Goal: Navigation & Orientation: Find specific page/section

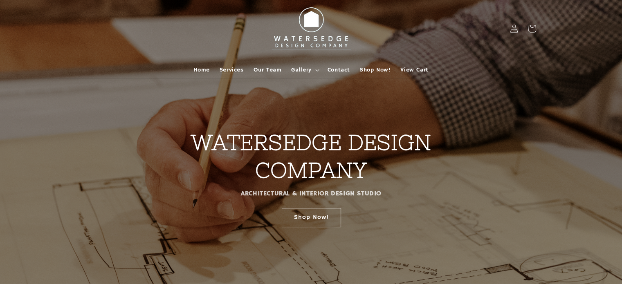
click at [230, 68] on span "Services" at bounding box center [232, 69] width 24 height 7
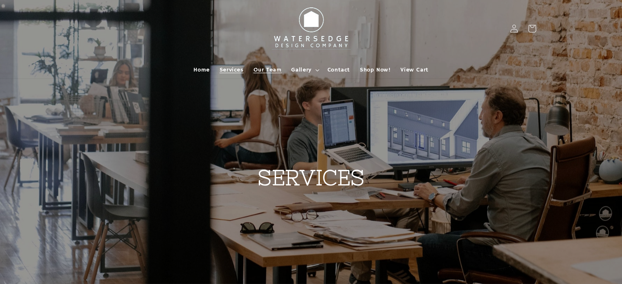
click at [267, 71] on span "Our Team" at bounding box center [268, 69] width 28 height 7
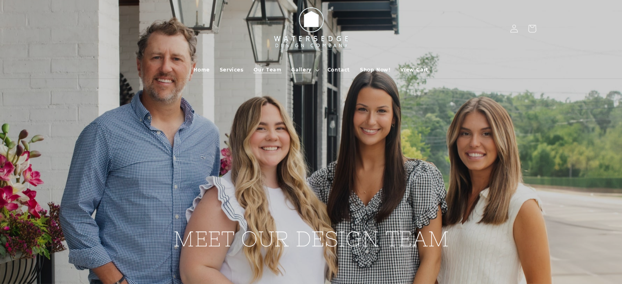
click at [301, 68] on span "Gallery" at bounding box center [301, 69] width 20 height 7
click at [373, 70] on span "Shop Now!" at bounding box center [375, 69] width 31 height 7
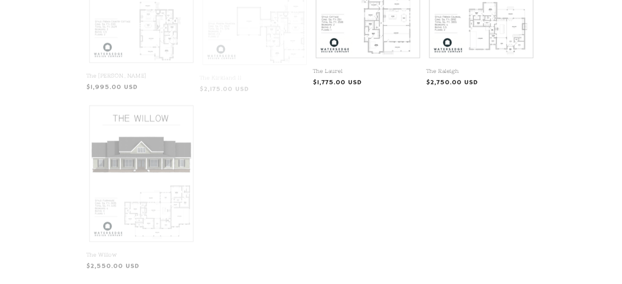
scroll to position [573, 0]
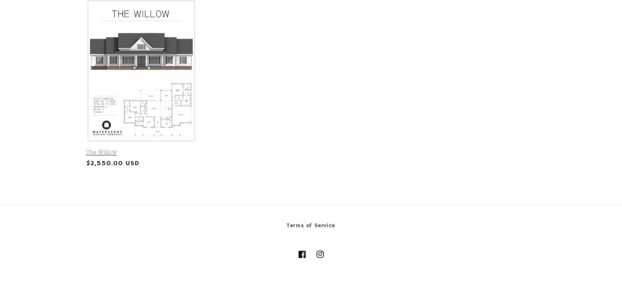
click at [136, 149] on link "The Willow" at bounding box center [141, 152] width 110 height 7
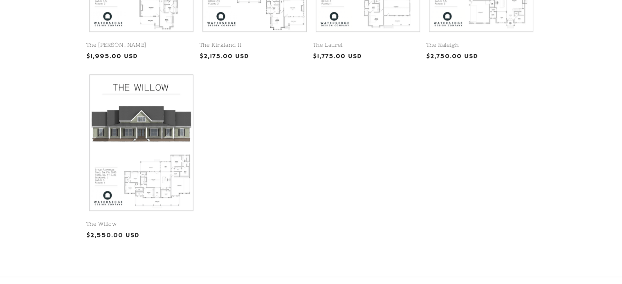
scroll to position [409, 0]
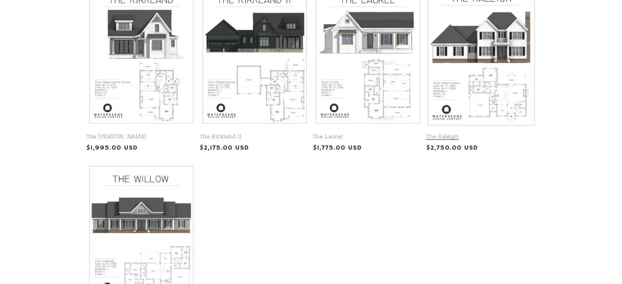
click at [483, 133] on link "The Raleigh" at bounding box center [481, 136] width 110 height 7
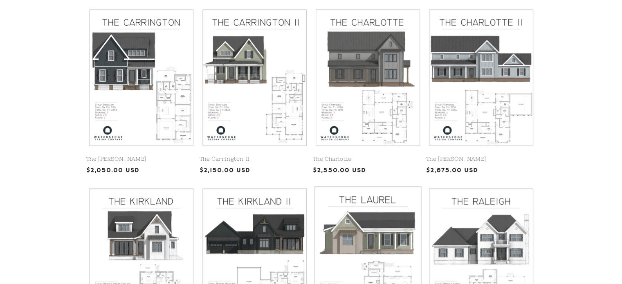
scroll to position [205, 0]
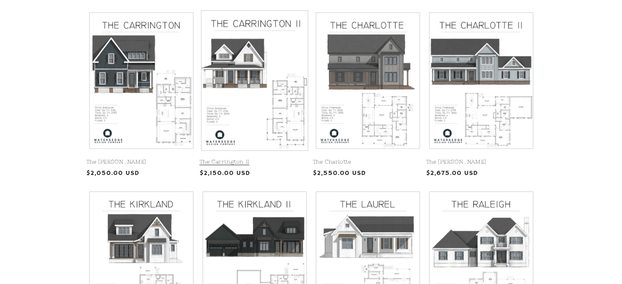
click at [282, 159] on link "The Carrington II" at bounding box center [255, 162] width 110 height 7
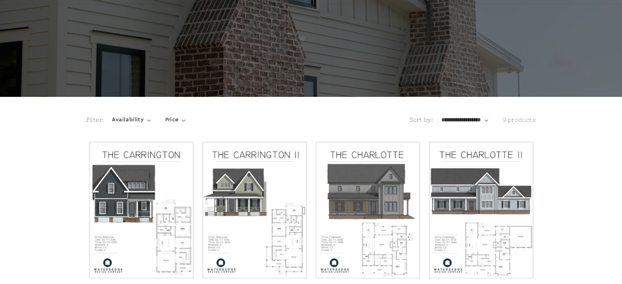
scroll to position [0, 0]
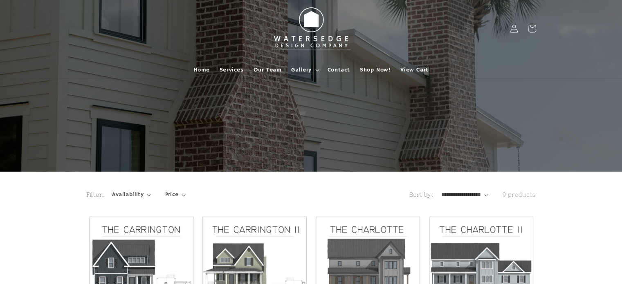
click at [304, 72] on span "Gallery" at bounding box center [301, 69] width 20 height 7
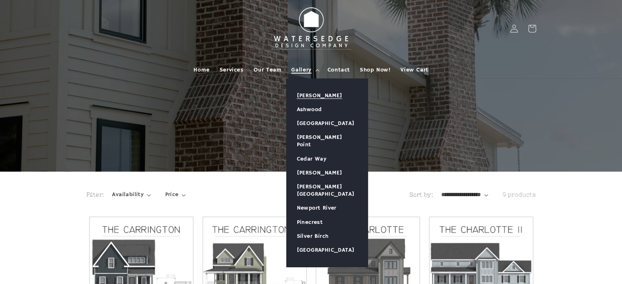
click at [315, 97] on link "[PERSON_NAME]" at bounding box center [327, 96] width 81 height 14
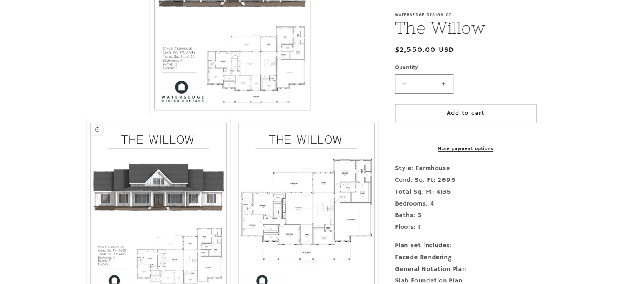
scroll to position [327, 0]
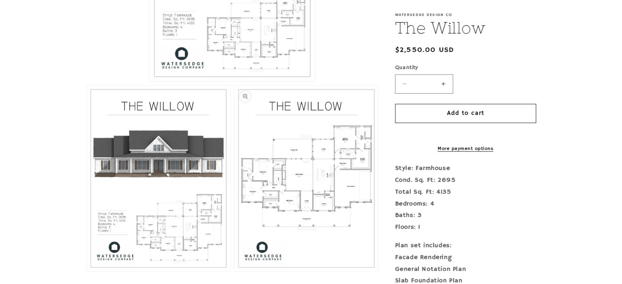
click at [234, 272] on button "Open media 3 in modal" at bounding box center [234, 272] width 0 height 0
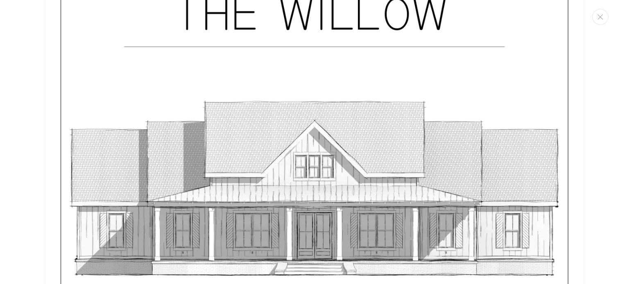
scroll to position [2175, 0]
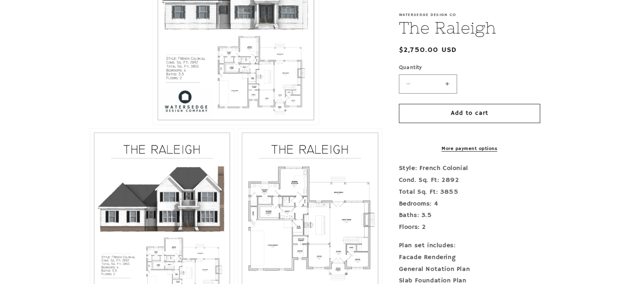
scroll to position [286, 0]
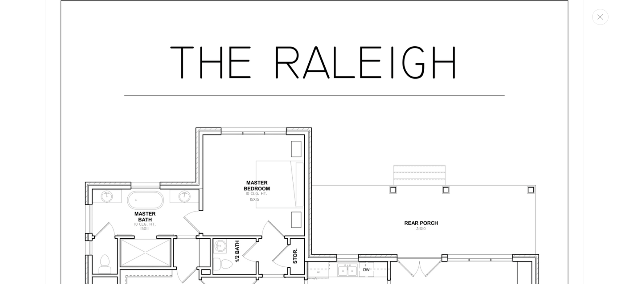
scroll to position [1521, 0]
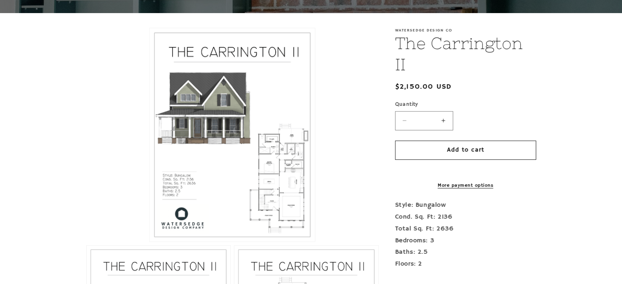
scroll to position [164, 0]
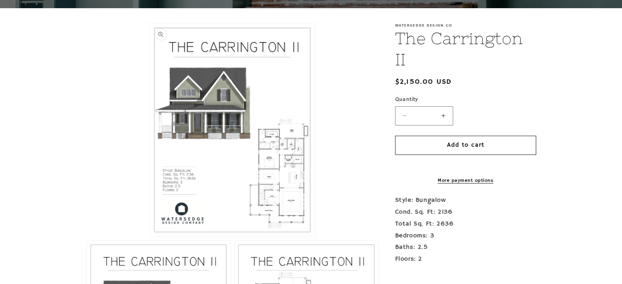
click at [150, 237] on button "Open media 1 in modal" at bounding box center [150, 237] width 0 height 0
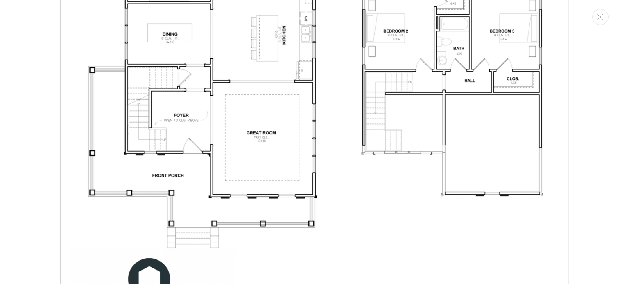
scroll to position [1522, 0]
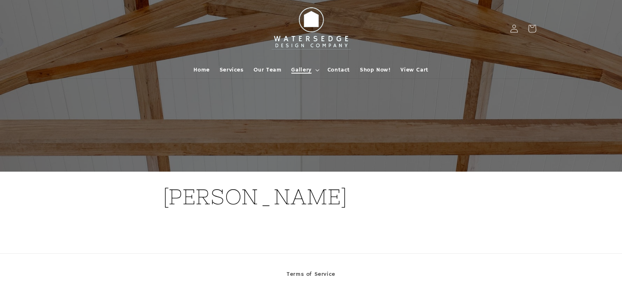
click at [319, 70] on summary "Gallery" at bounding box center [304, 69] width 36 height 17
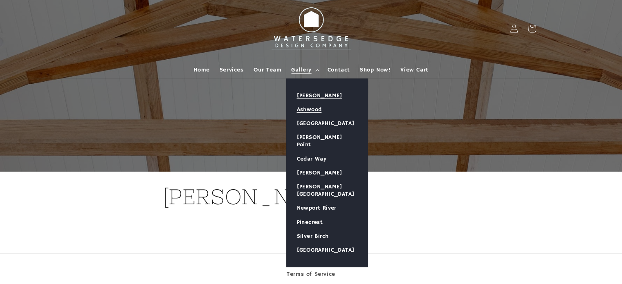
click at [313, 110] on link "Ashwood" at bounding box center [327, 110] width 81 height 14
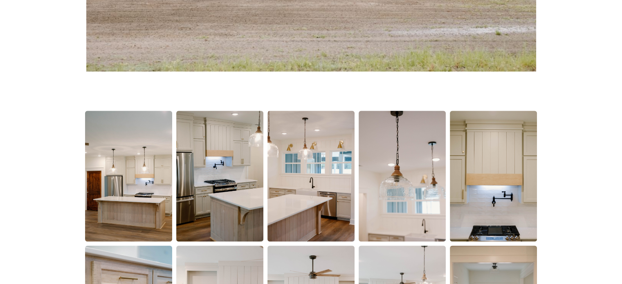
scroll to position [450, 0]
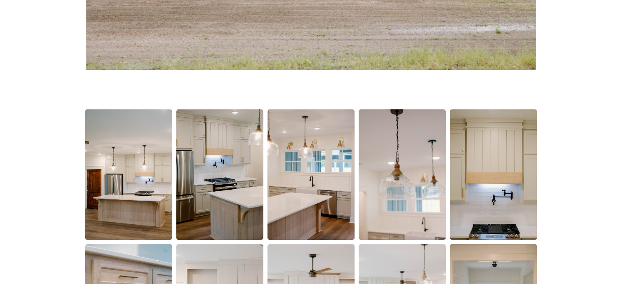
click at [106, 195] on img at bounding box center [128, 174] width 87 height 131
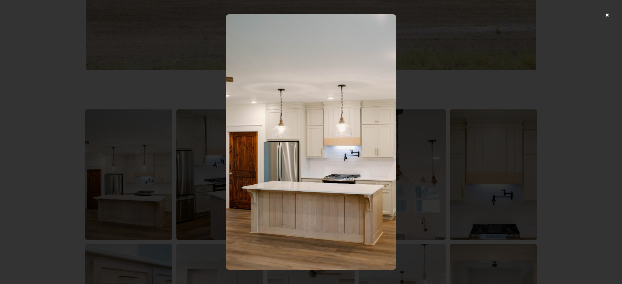
click at [321, 188] on img at bounding box center [311, 142] width 171 height 256
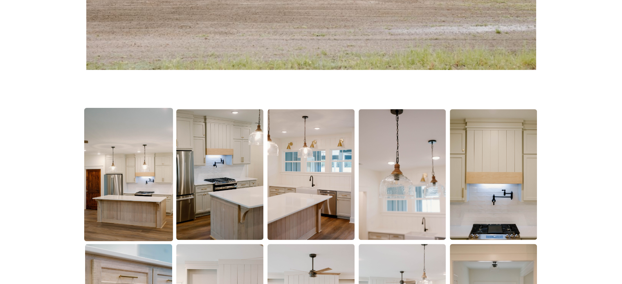
click at [137, 203] on img at bounding box center [128, 174] width 89 height 133
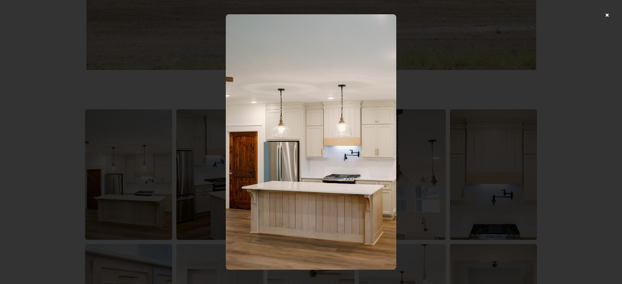
click at [466, 144] on div at bounding box center [311, 142] width 622 height 284
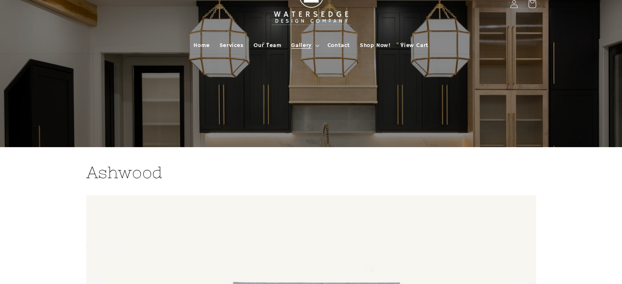
scroll to position [0, 0]
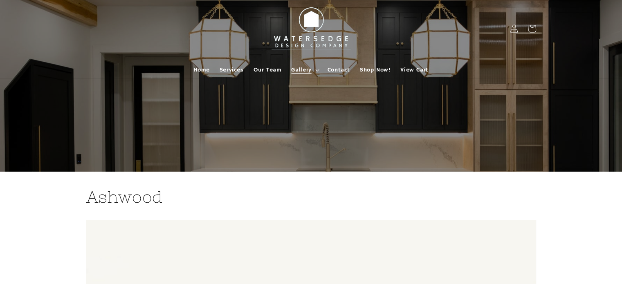
click at [316, 69] on icon at bounding box center [317, 70] width 4 height 2
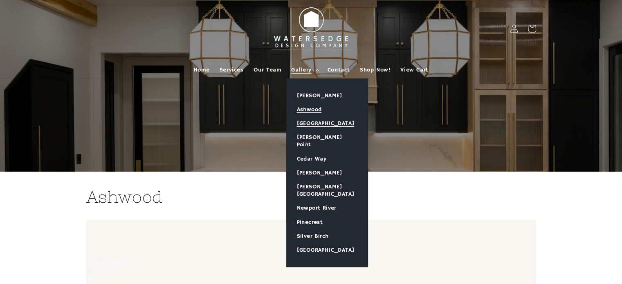
click at [309, 122] on link "[GEOGRAPHIC_DATA]" at bounding box center [327, 124] width 81 height 14
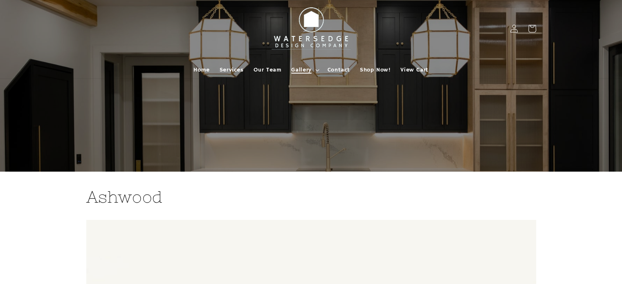
click at [318, 70] on icon at bounding box center [317, 70] width 4 height 2
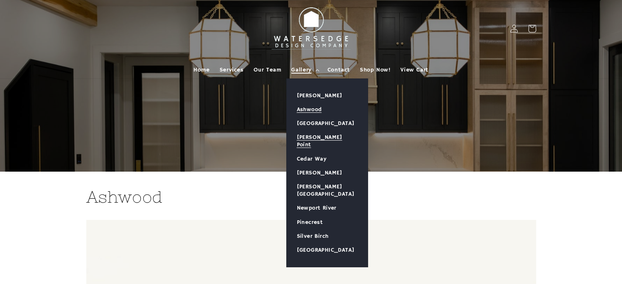
click at [304, 135] on link "[PERSON_NAME] Point" at bounding box center [327, 141] width 81 height 21
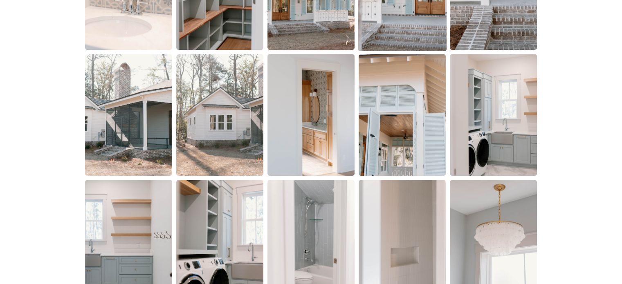
scroll to position [777, 0]
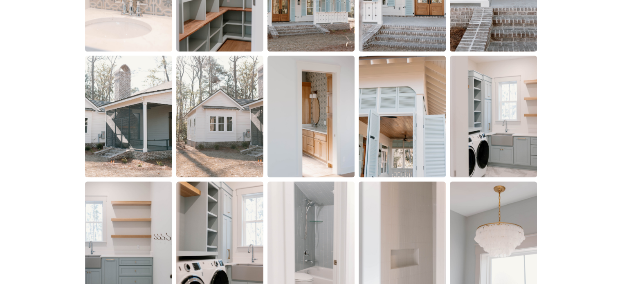
click at [396, 118] on img at bounding box center [402, 117] width 87 height 122
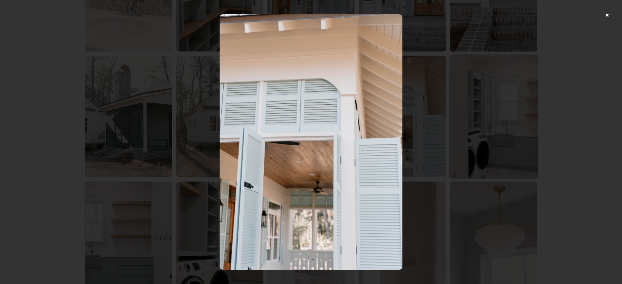
click at [534, 111] on div at bounding box center [311, 142] width 622 height 284
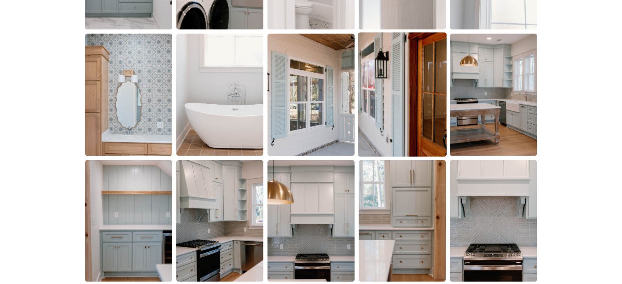
scroll to position [1064, 0]
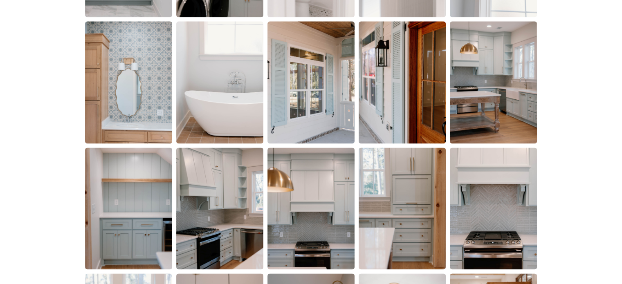
click at [226, 107] on img at bounding box center [219, 82] width 87 height 122
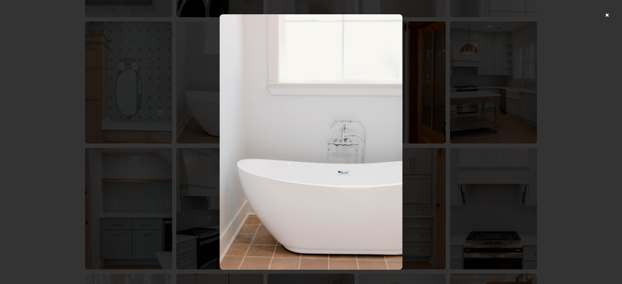
click at [497, 59] on div at bounding box center [311, 142] width 622 height 284
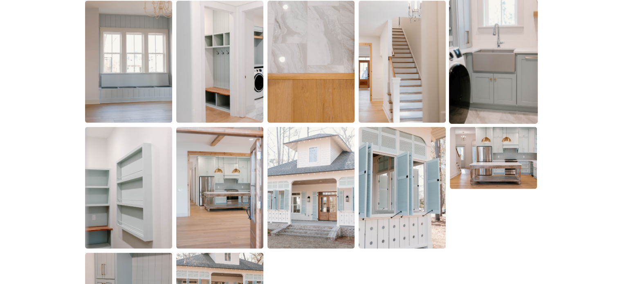
scroll to position [1678, 0]
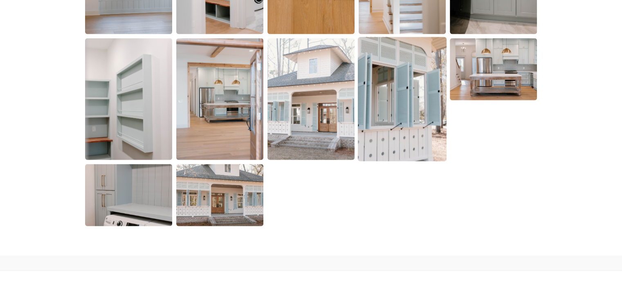
click at [395, 113] on img at bounding box center [402, 99] width 89 height 124
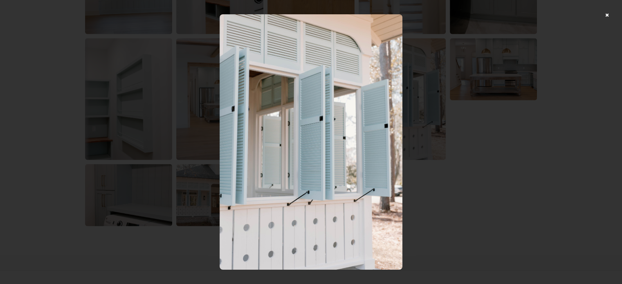
click at [612, 13] on div at bounding box center [311, 142] width 622 height 284
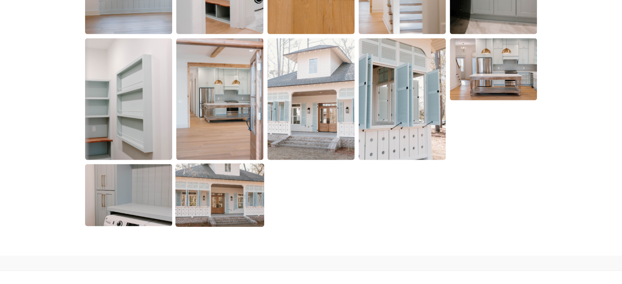
click at [212, 202] on img at bounding box center [220, 195] width 89 height 63
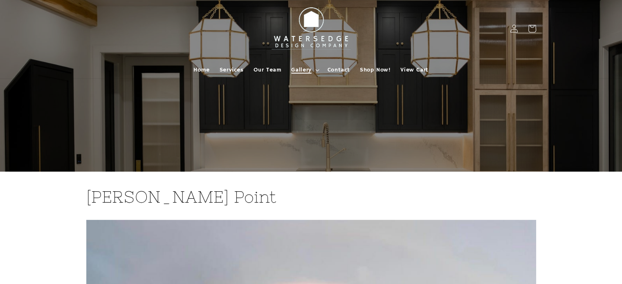
click at [315, 70] on icon at bounding box center [317, 70] width 4 height 2
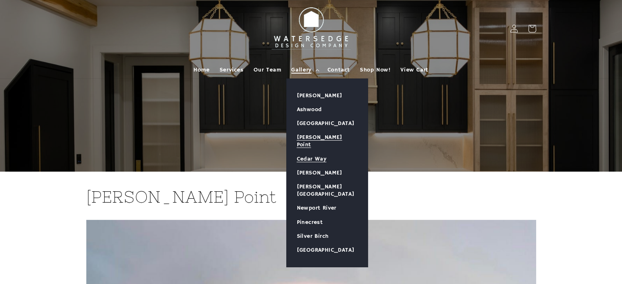
click at [316, 153] on link "Cedar Way" at bounding box center [327, 159] width 81 height 14
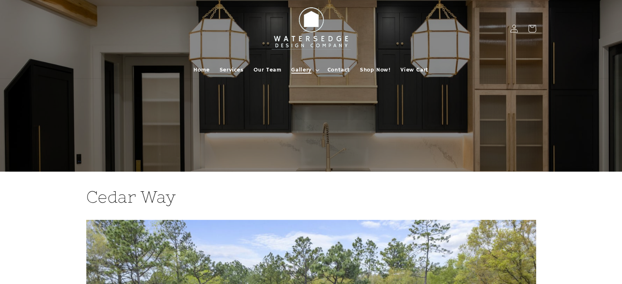
click at [316, 72] on summary "Gallery" at bounding box center [304, 69] width 36 height 17
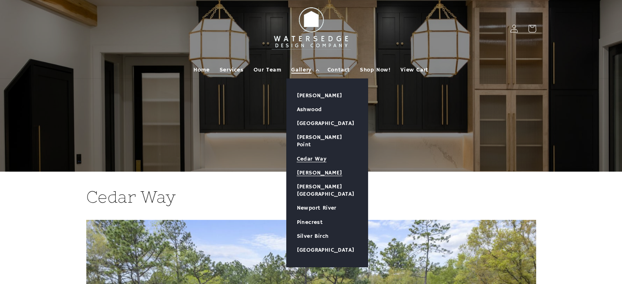
click at [311, 167] on link "[PERSON_NAME]" at bounding box center [327, 173] width 81 height 14
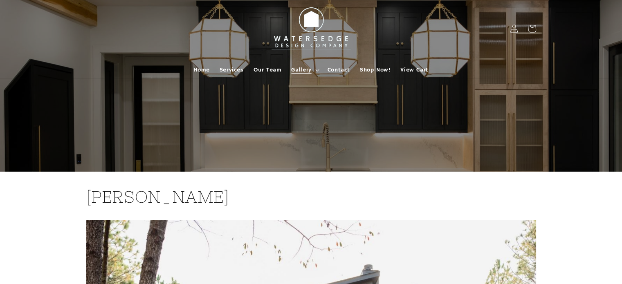
click at [312, 70] on summary "Gallery" at bounding box center [304, 69] width 36 height 17
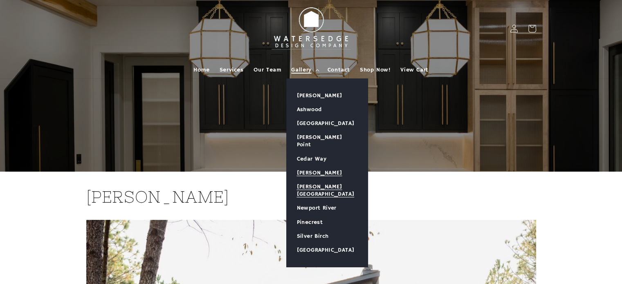
click at [313, 181] on link "[PERSON_NAME][GEOGRAPHIC_DATA]" at bounding box center [327, 190] width 81 height 21
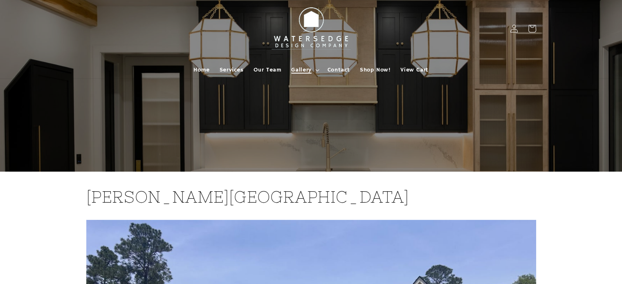
click at [315, 70] on icon at bounding box center [317, 70] width 4 height 2
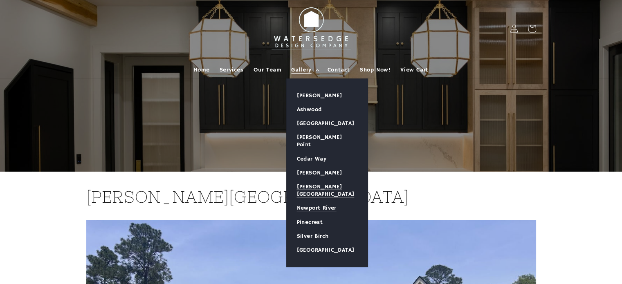
click at [314, 201] on link "Newport River" at bounding box center [327, 208] width 81 height 14
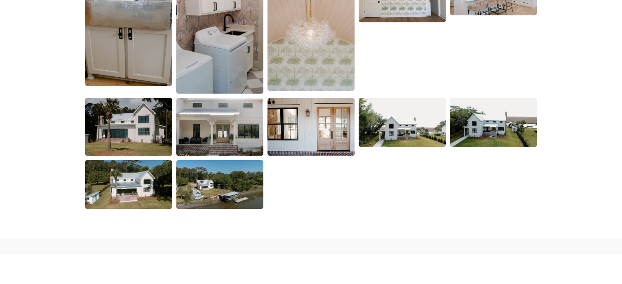
scroll to position [1555, 0]
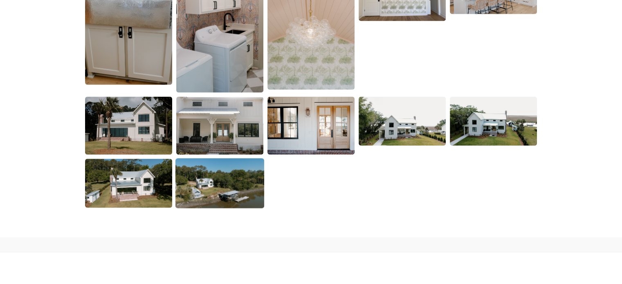
click at [210, 182] on img at bounding box center [220, 183] width 89 height 50
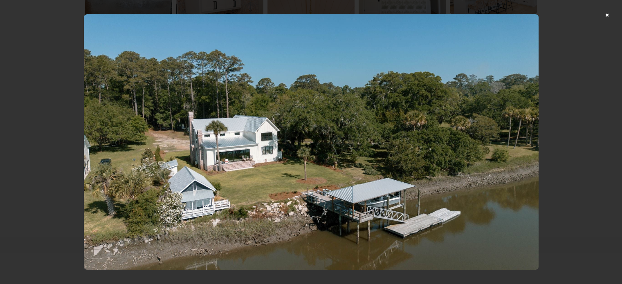
click at [612, 15] on div at bounding box center [311, 142] width 622 height 284
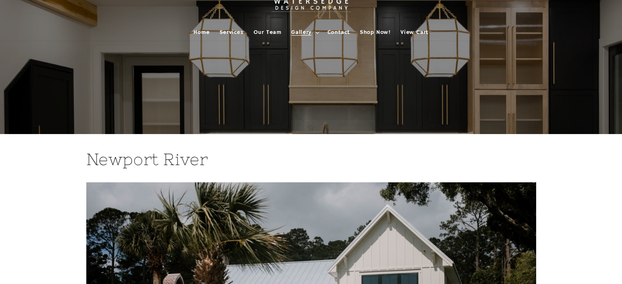
scroll to position [0, 0]
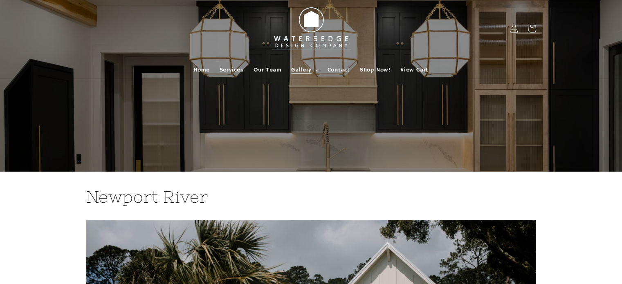
click at [318, 68] on summary "Gallery" at bounding box center [304, 69] width 36 height 17
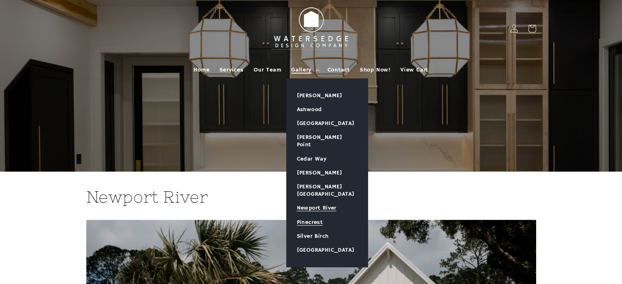
click at [308, 216] on link "Pinecrest" at bounding box center [327, 223] width 81 height 14
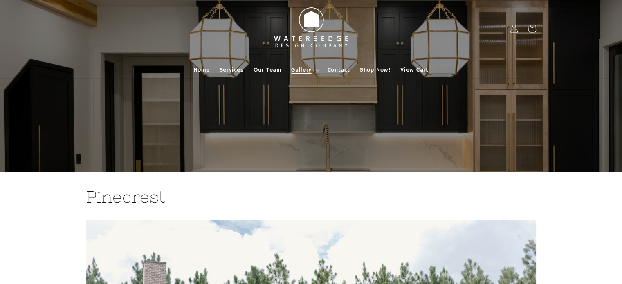
click at [316, 70] on icon at bounding box center [317, 70] width 4 height 2
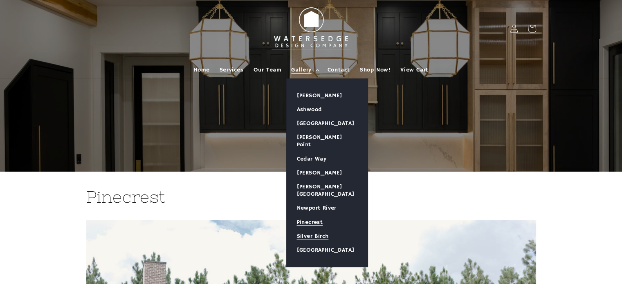
click at [309, 230] on link "Silver Birch" at bounding box center [327, 237] width 81 height 14
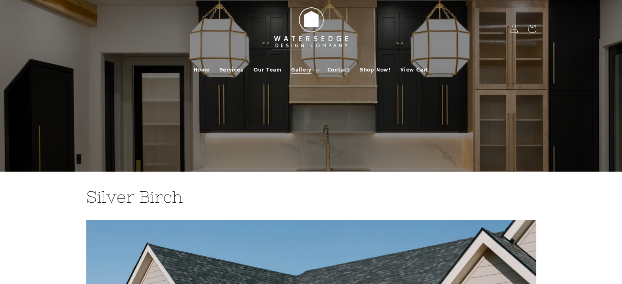
click at [315, 70] on icon at bounding box center [317, 70] width 4 height 2
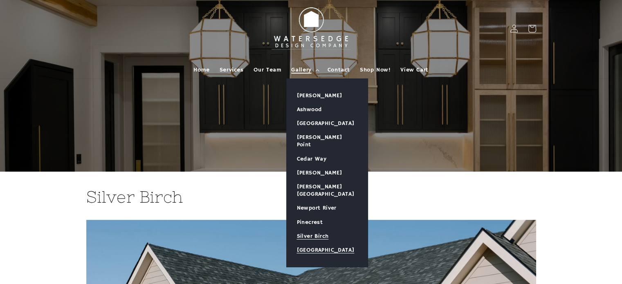
click at [315, 243] on link "[GEOGRAPHIC_DATA]" at bounding box center [327, 250] width 81 height 14
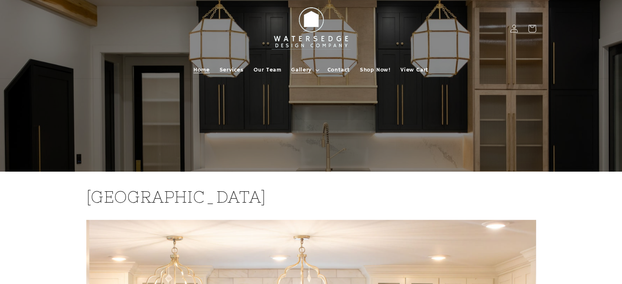
click at [202, 70] on span "Home" at bounding box center [202, 69] width 16 height 7
